Goal: Task Accomplishment & Management: Use online tool/utility

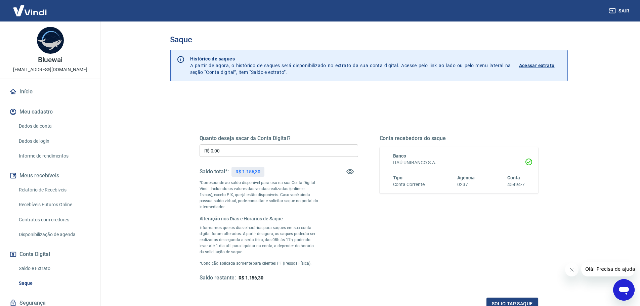
click at [248, 151] on input "R$ 0,00" at bounding box center [278, 150] width 158 height 12
type input "R$ 1.156,00"
click at [359, 211] on div "Quanto deseja sacar da Conta Digital? R$ 1.156,00 ​ Saldo total*: R$ 1.156,30 *…" at bounding box center [368, 208] width 338 height 146
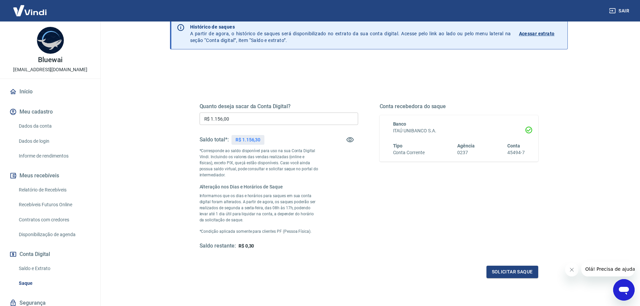
scroll to position [34, 0]
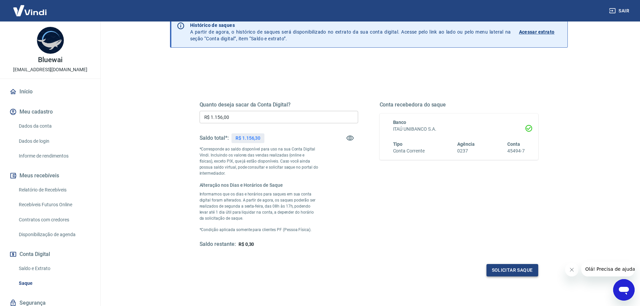
click at [514, 268] on button "Solicitar saque" at bounding box center [512, 270] width 52 height 12
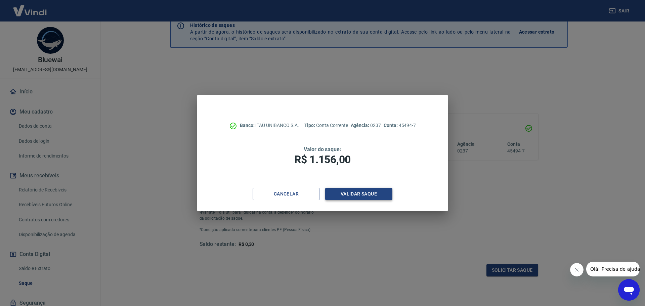
click at [356, 197] on button "Validar saque" at bounding box center [358, 194] width 67 height 12
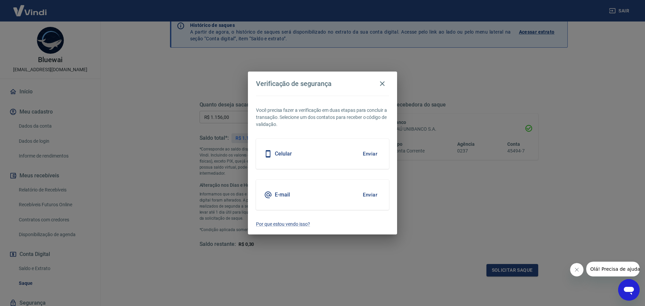
click at [371, 194] on button "Enviar" at bounding box center [370, 195] width 22 height 14
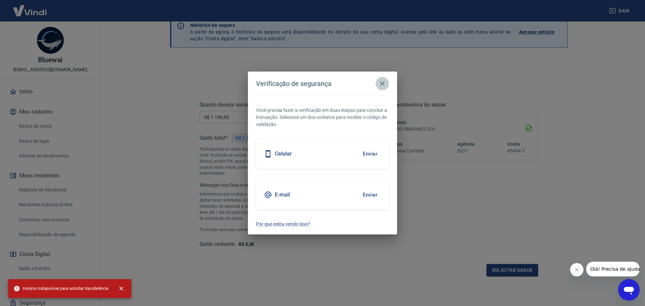
click at [381, 80] on icon "button" at bounding box center [382, 84] width 8 height 8
